Goal: Task Accomplishment & Management: Manage account settings

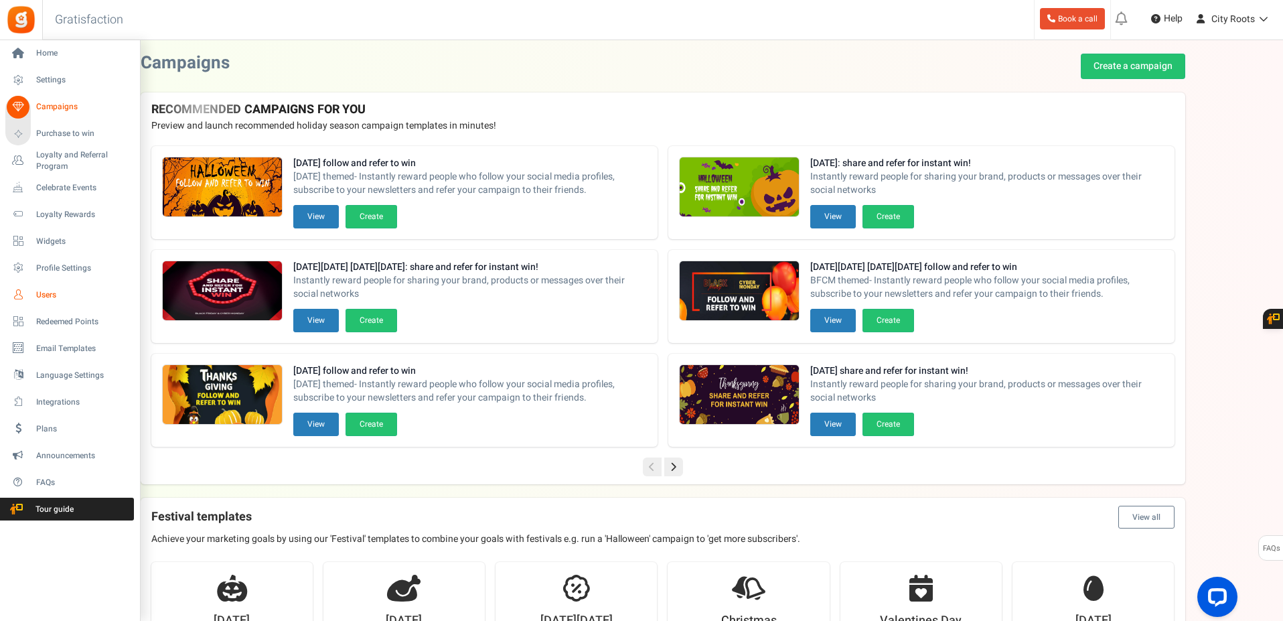
click at [57, 289] on span "Users" at bounding box center [83, 294] width 94 height 11
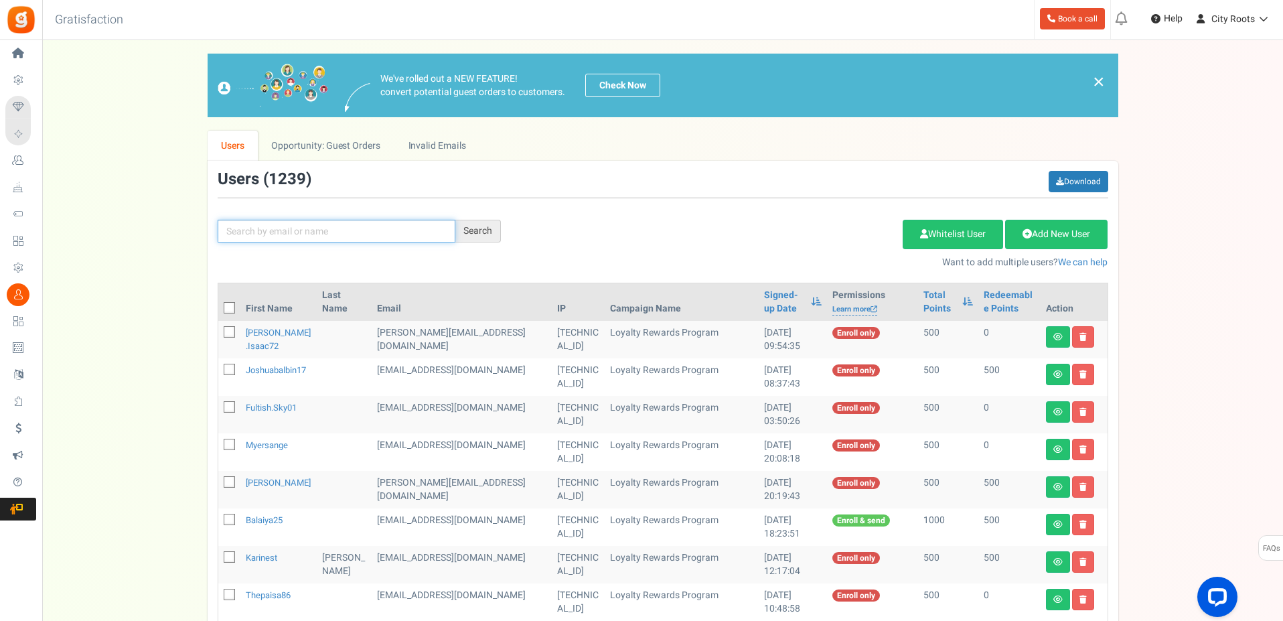
click at [328, 230] on input "text" at bounding box center [337, 231] width 238 height 23
type input "[PERSON_NAME]"
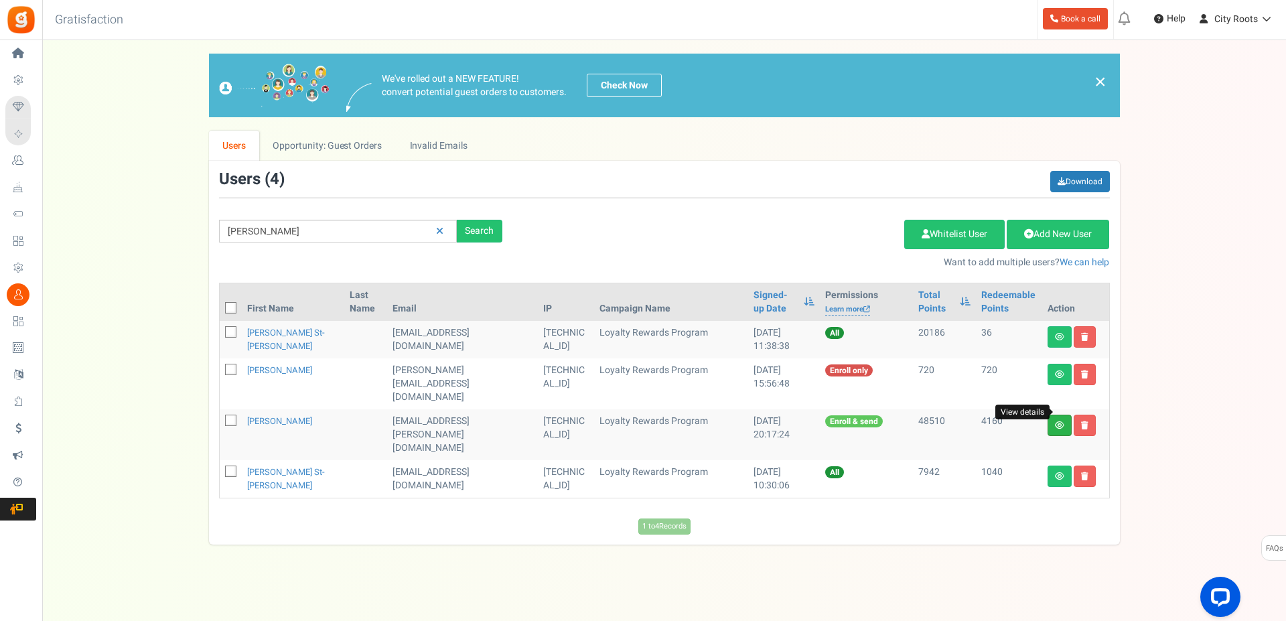
click at [1058, 421] on icon at bounding box center [1059, 425] width 9 height 8
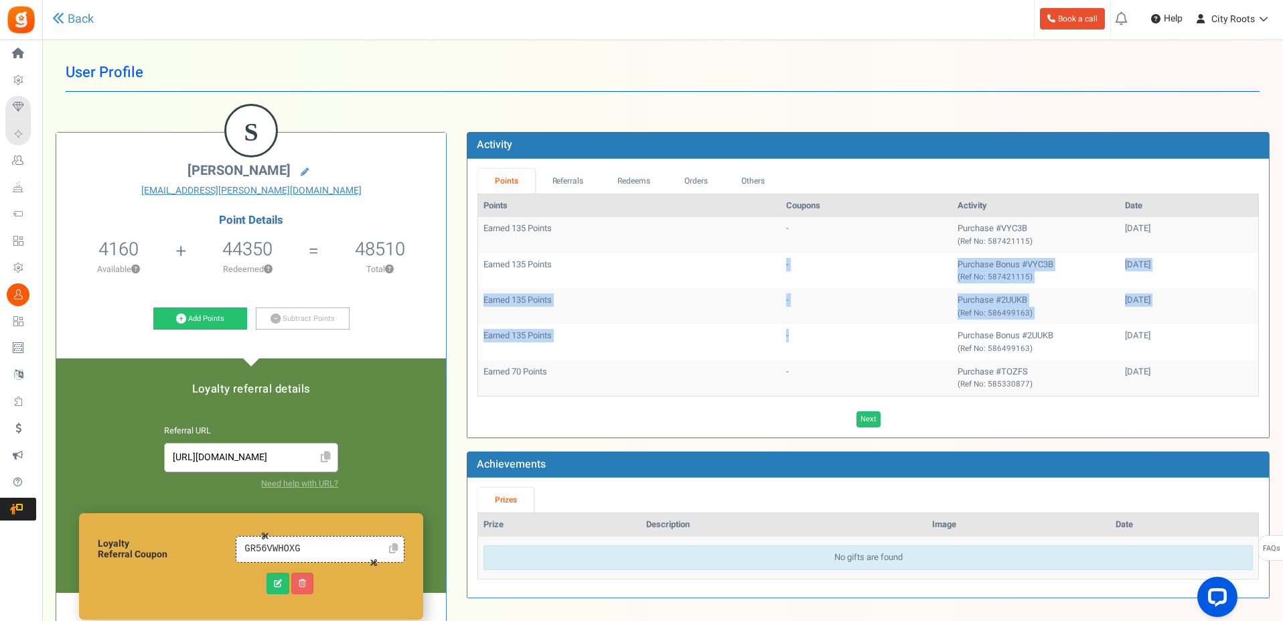
drag, startPoint x: 757, startPoint y: 314, endPoint x: 747, endPoint y: 279, distance: 36.7
click at [747, 279] on tbody "Earned 135 Points - Purchase #VYC3B (Ref No: 587421115) [DATE] Earned 135 Point…" at bounding box center [868, 306] width 780 height 178
click at [747, 276] on td "Earned 135 Points" at bounding box center [629, 270] width 303 height 35
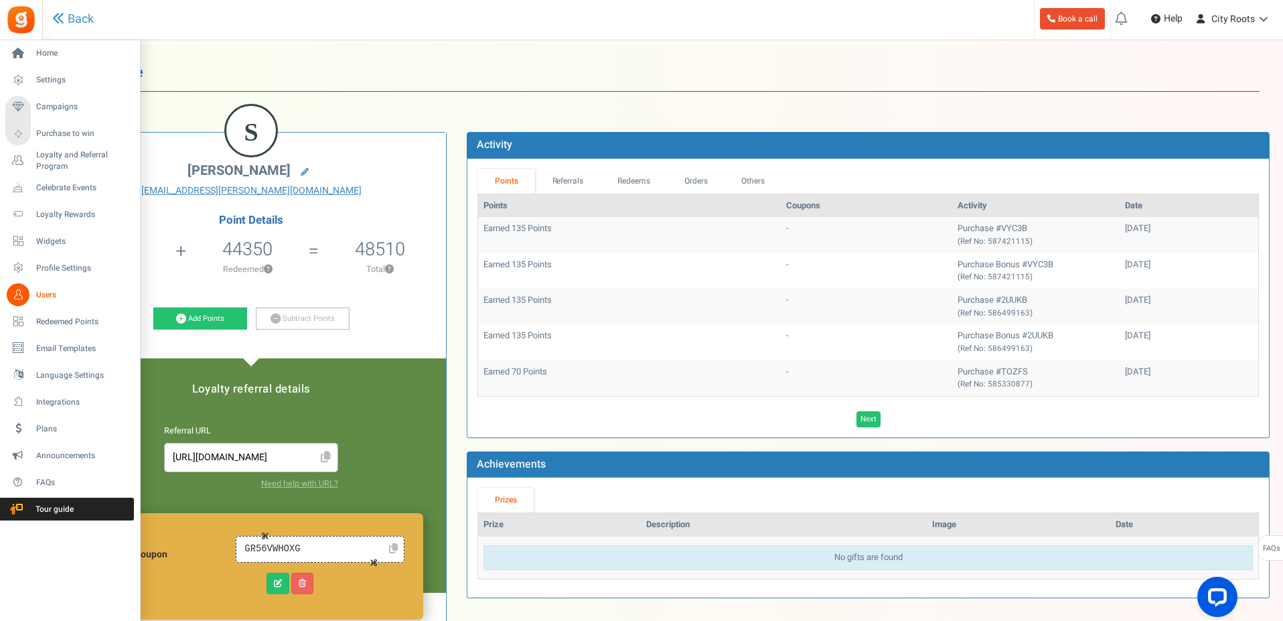
click at [52, 291] on span "Users" at bounding box center [83, 294] width 94 height 11
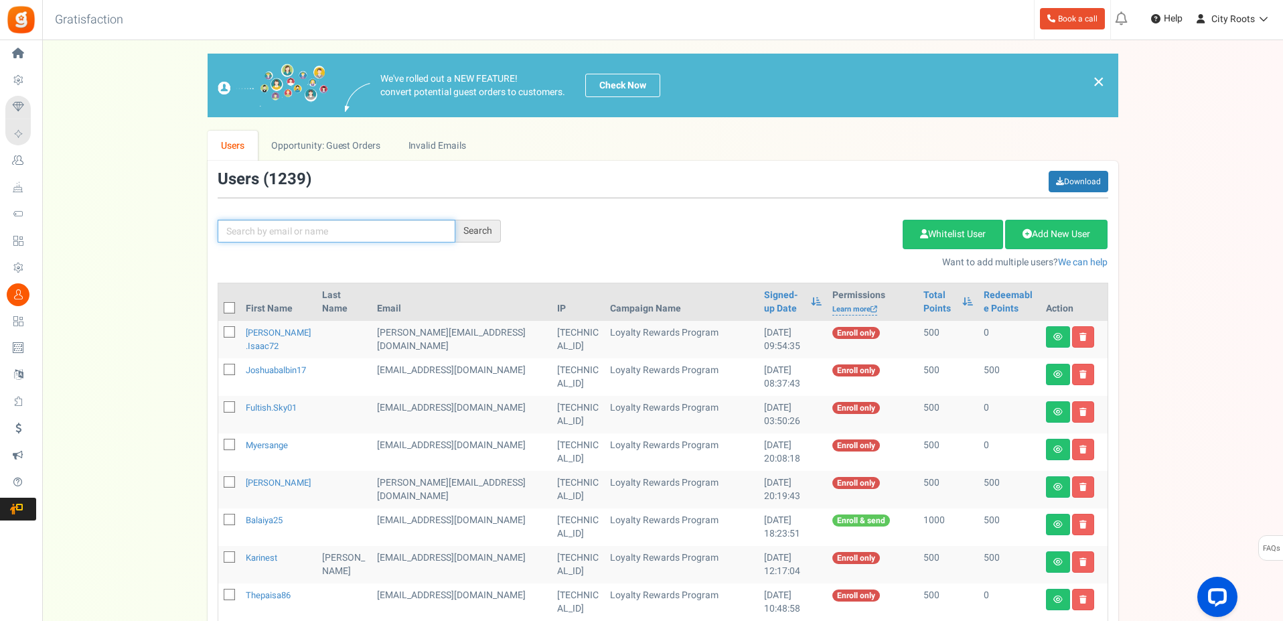
click at [346, 232] on input "text" at bounding box center [337, 231] width 238 height 23
type input "CALLUM"
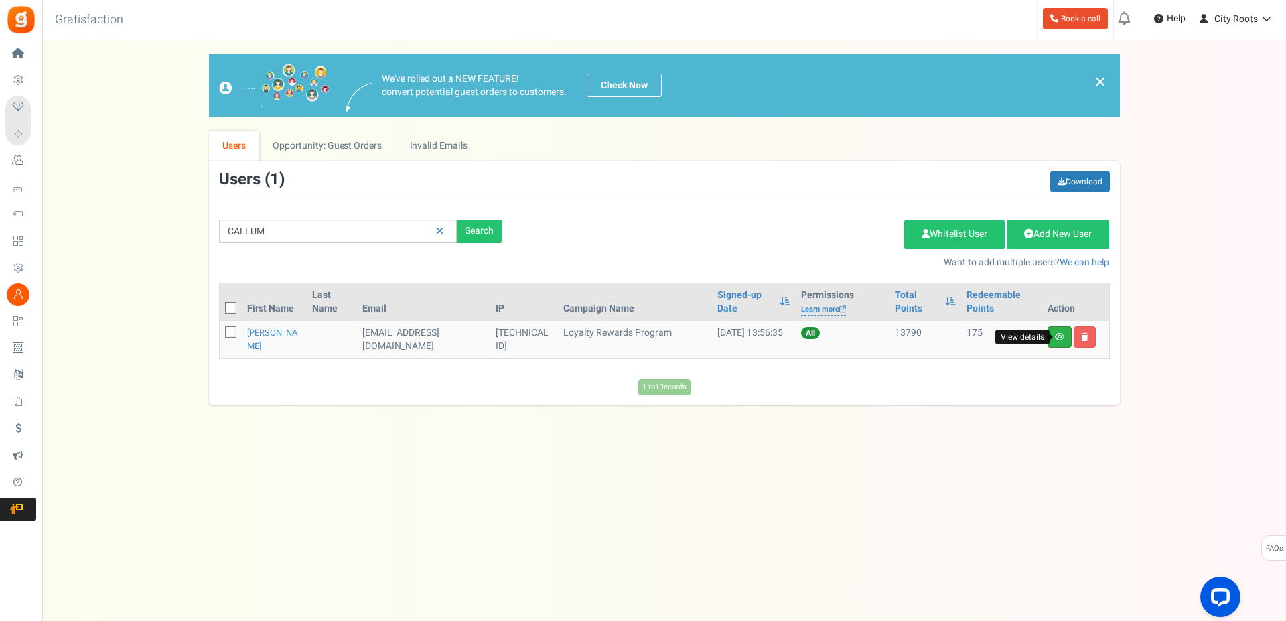
click at [1055, 335] on icon at bounding box center [1059, 337] width 9 height 8
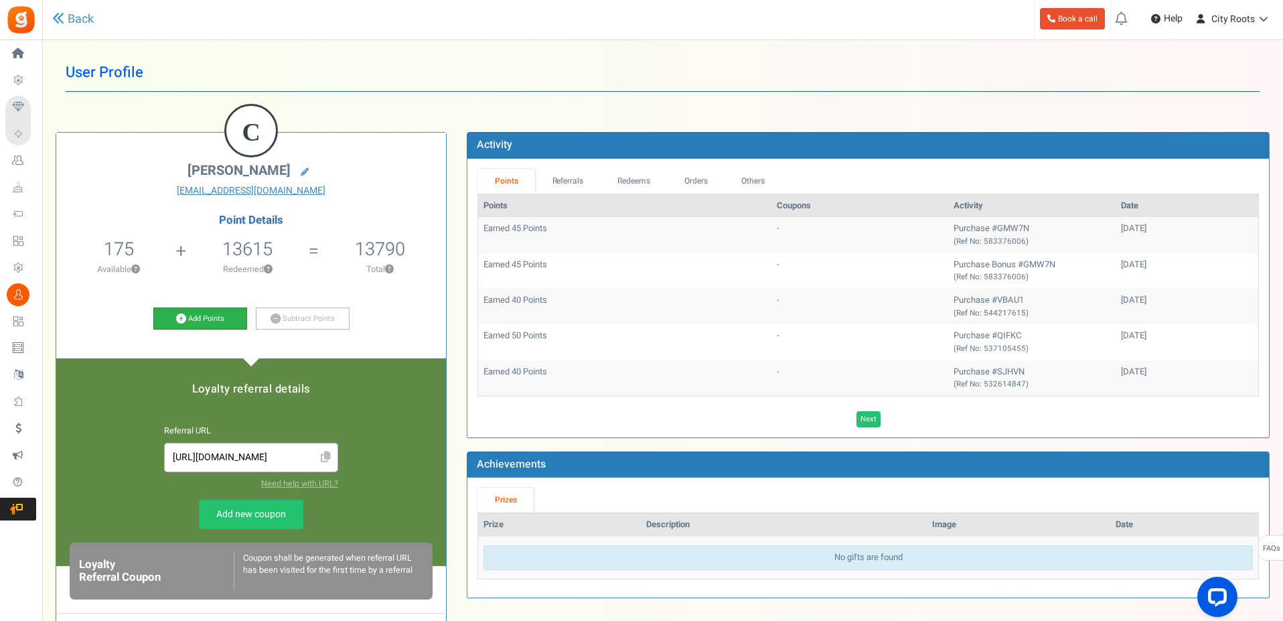
click at [186, 319] on link "Add Points" at bounding box center [200, 318] width 94 height 23
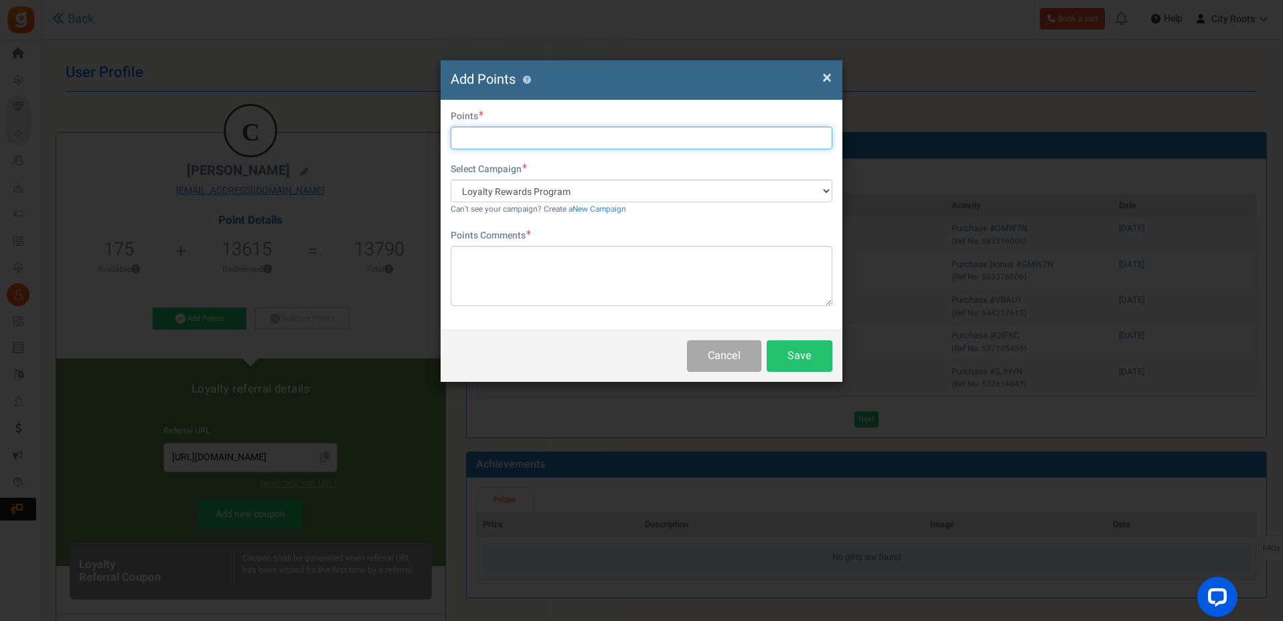
click at [523, 127] on input "text" at bounding box center [642, 138] width 382 height 23
type input "500"
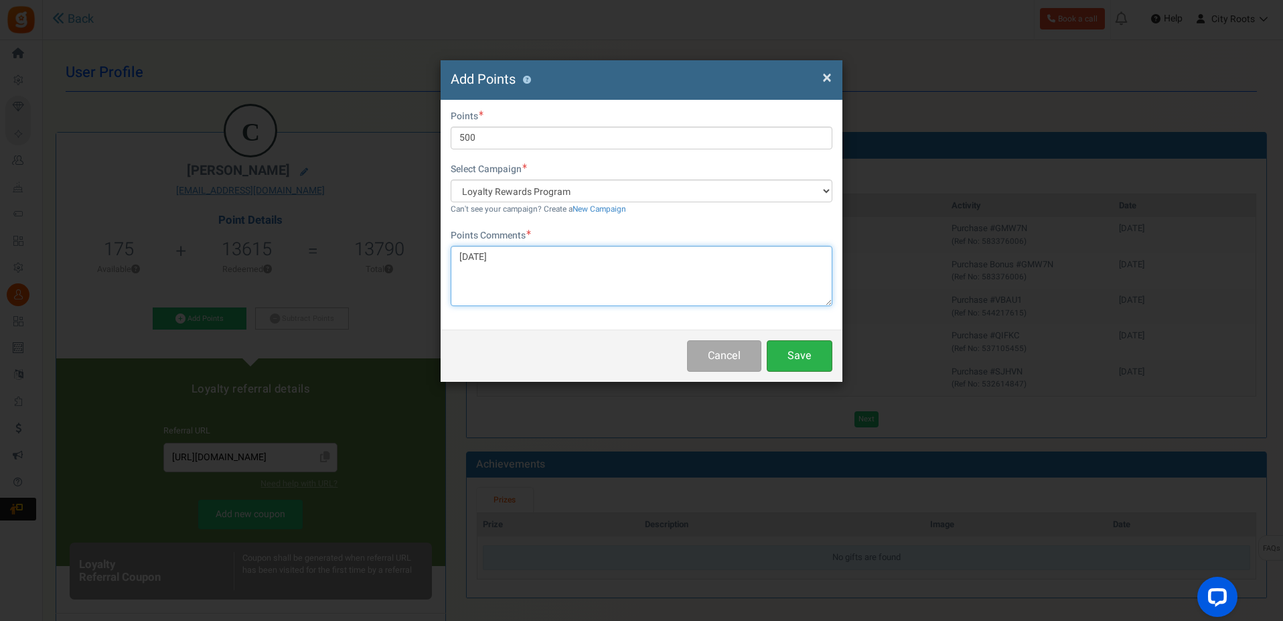
type textarea "[DATE]"
click at [805, 368] on button "Save" at bounding box center [800, 355] width 66 height 31
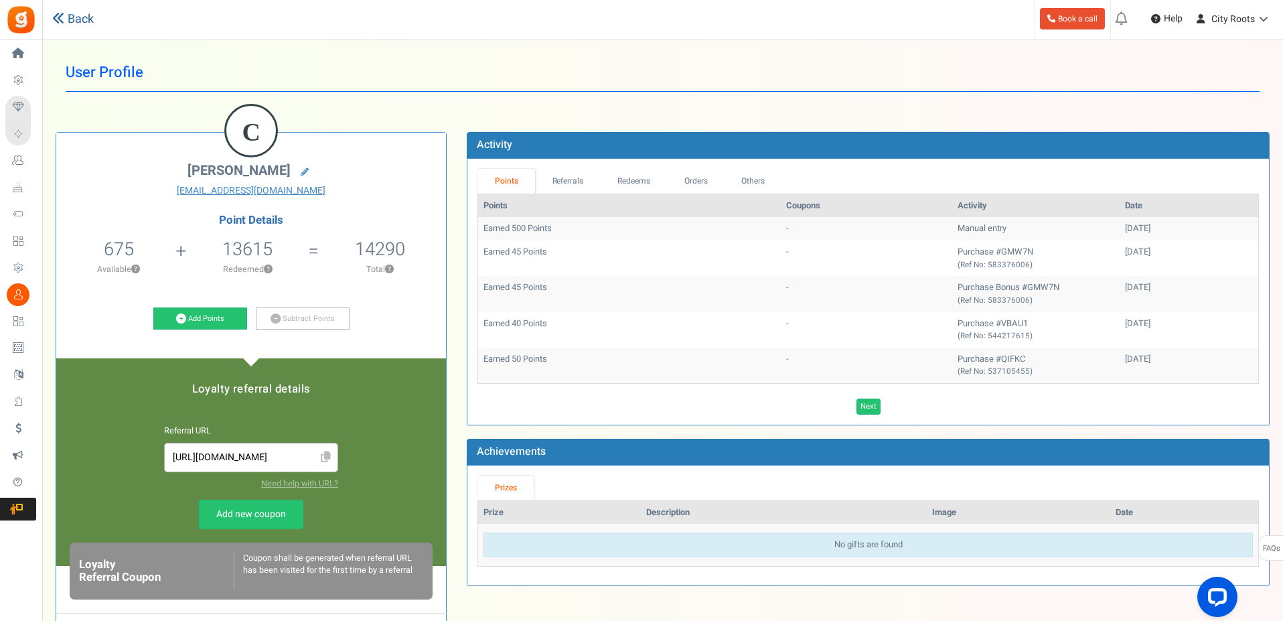
click at [74, 17] on link "Back" at bounding box center [73, 19] width 42 height 17
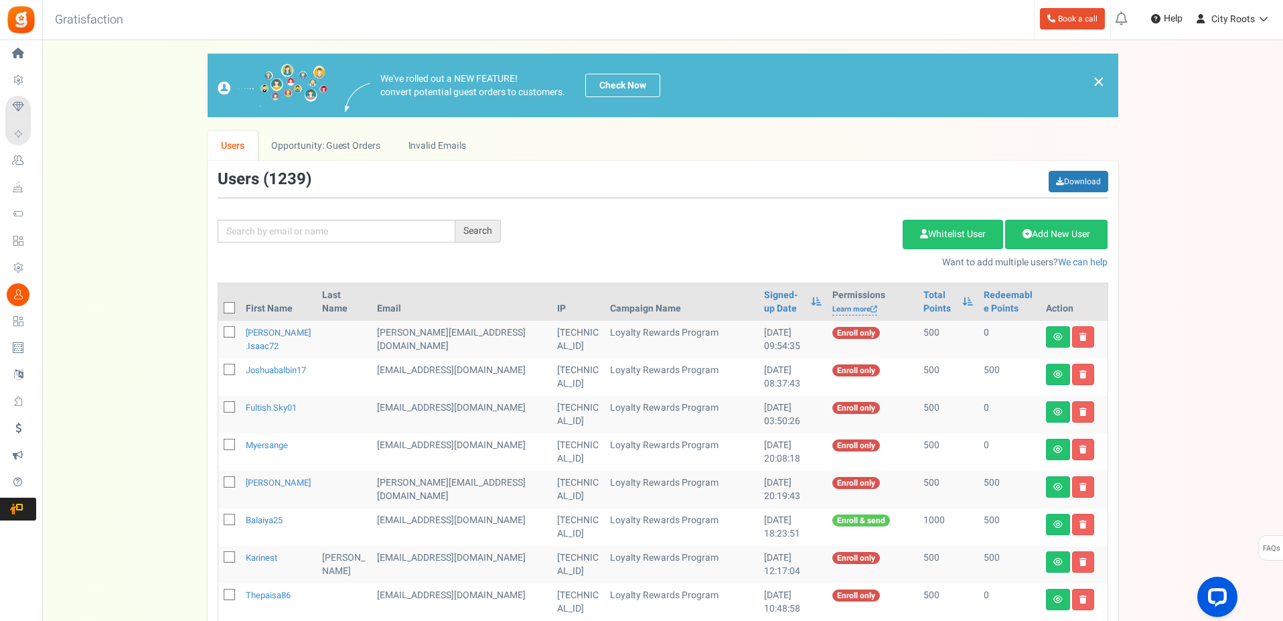
click at [363, 182] on div "Users ( 1239 ) Download" at bounding box center [663, 184] width 891 height 27
